Goal: Navigation & Orientation: Find specific page/section

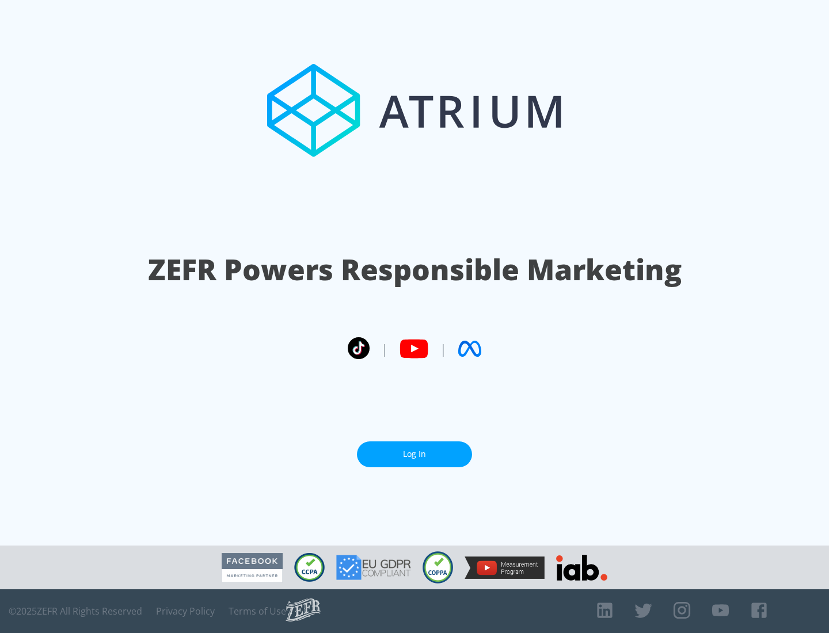
click at [414, 454] on link "Log In" at bounding box center [414, 455] width 115 height 26
